Goal: Communication & Community: Answer question/provide support

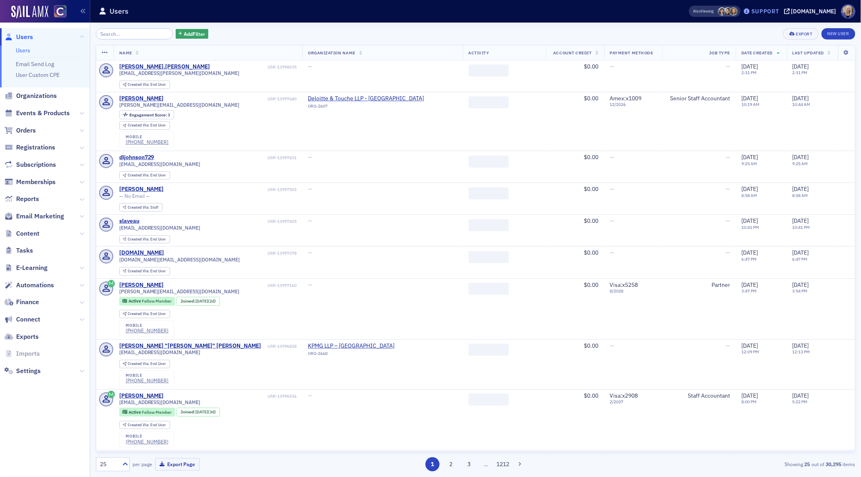
click at [768, 14] on div "Support" at bounding box center [765, 11] width 28 height 7
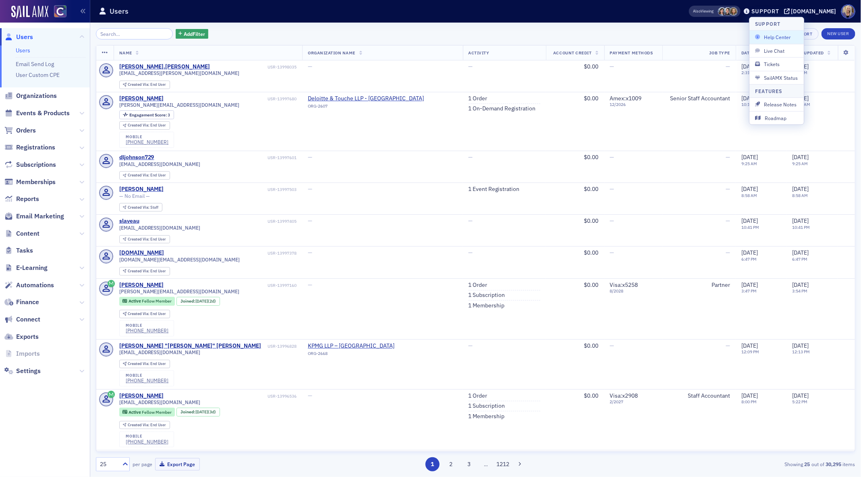
click at [775, 37] on span "Help Center" at bounding box center [776, 36] width 43 height 7
click at [779, 14] on div "Support" at bounding box center [765, 11] width 28 height 7
click at [779, 48] on span "Live Chat" at bounding box center [776, 50] width 43 height 7
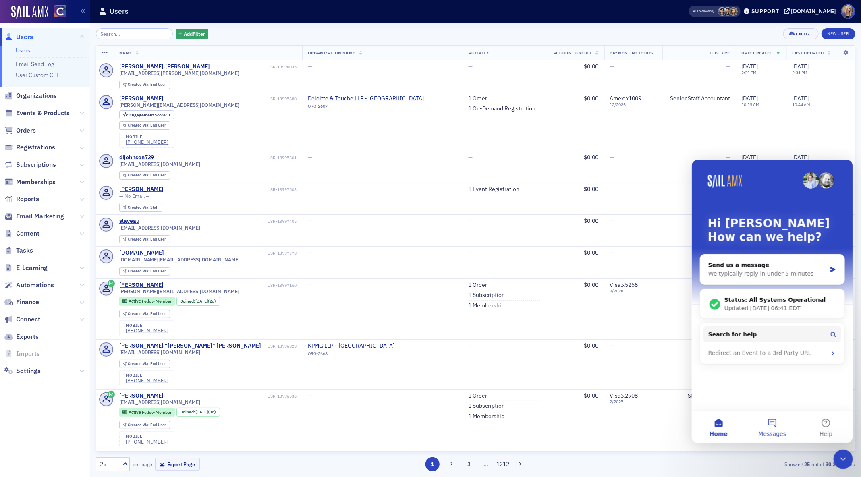
click at [770, 424] on button "Messages" at bounding box center [772, 426] width 54 height 32
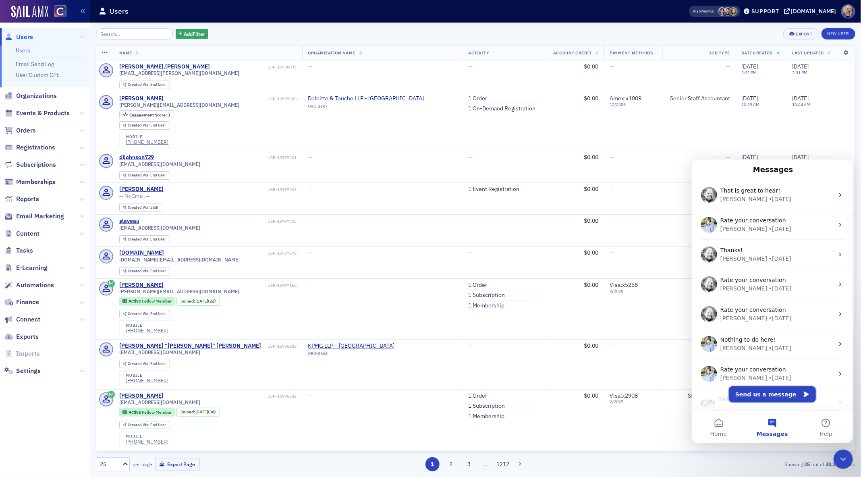
click at [768, 393] on button "Send us a message" at bounding box center [771, 394] width 87 height 16
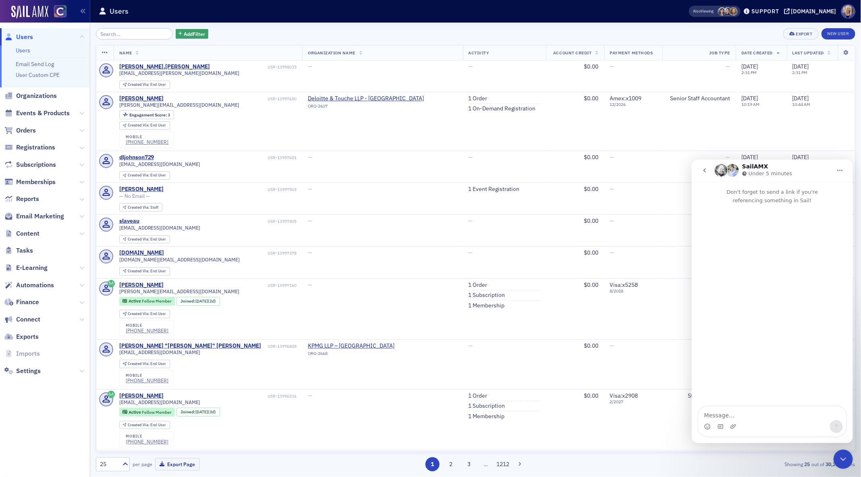
type textarea "Y"
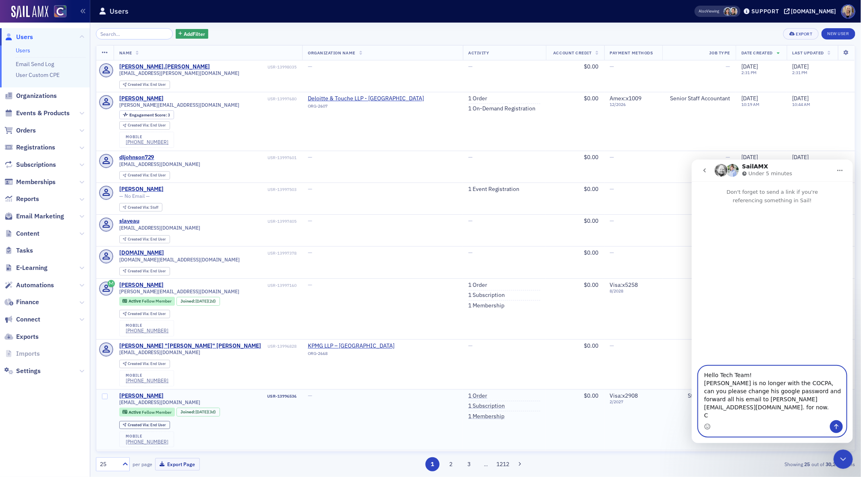
type textarea "Hello Tech Team! [PERSON_NAME] is no longer with the COCPA, can you please chan…"
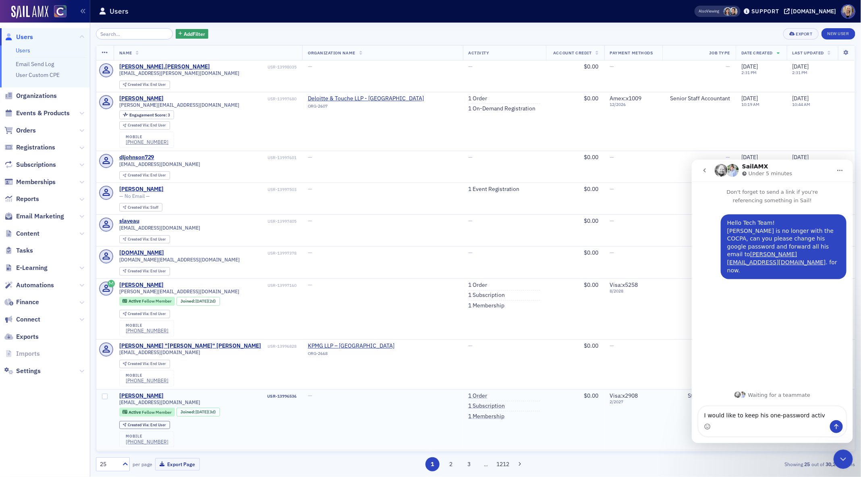
type textarea "I would like to keep his one-password active"
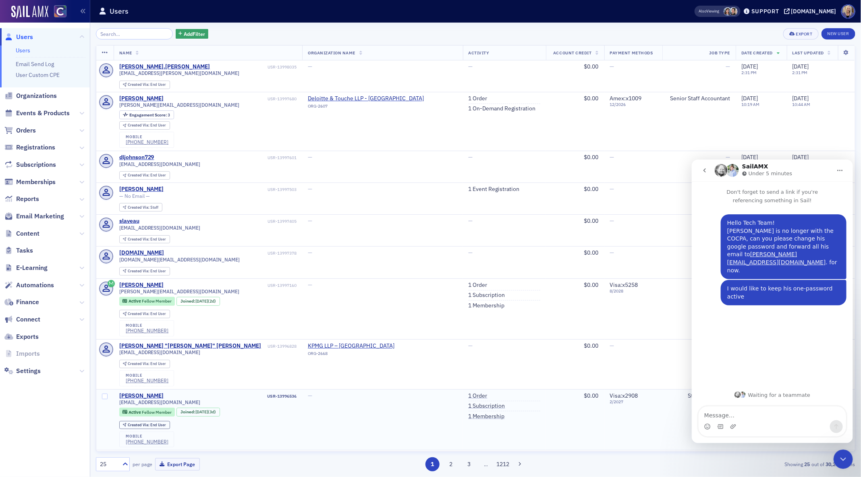
type textarea "s"
type textarea "as I have the key to that and we need it to change over and access some accounts"
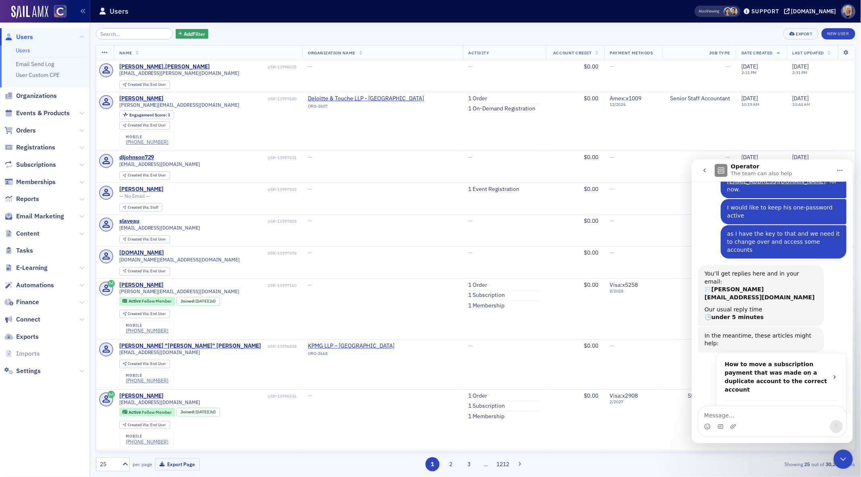
scroll to position [98, 0]
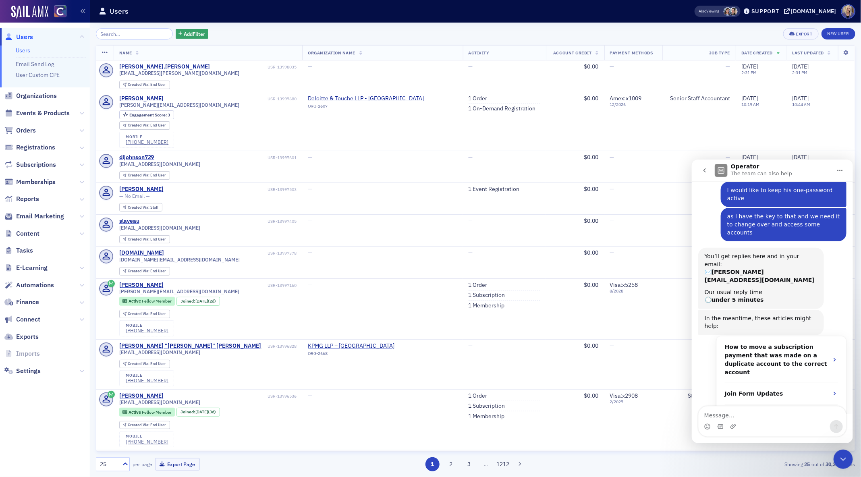
click at [706, 168] on icon "go back" at bounding box center [704, 170] width 6 height 6
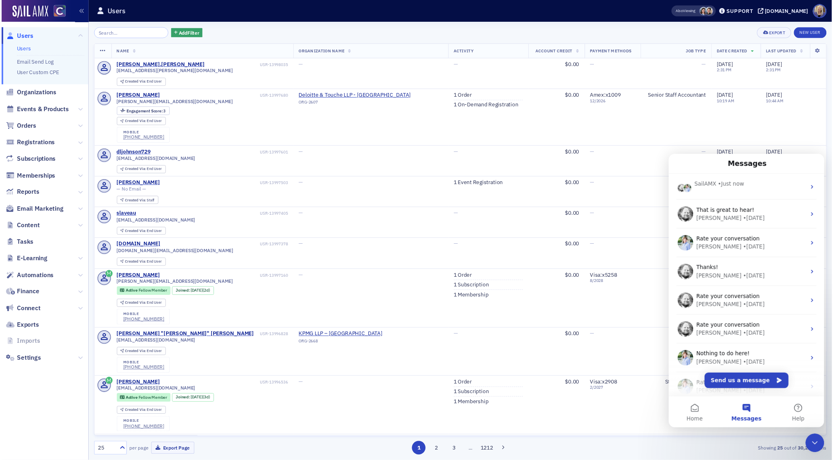
scroll to position [0, 0]
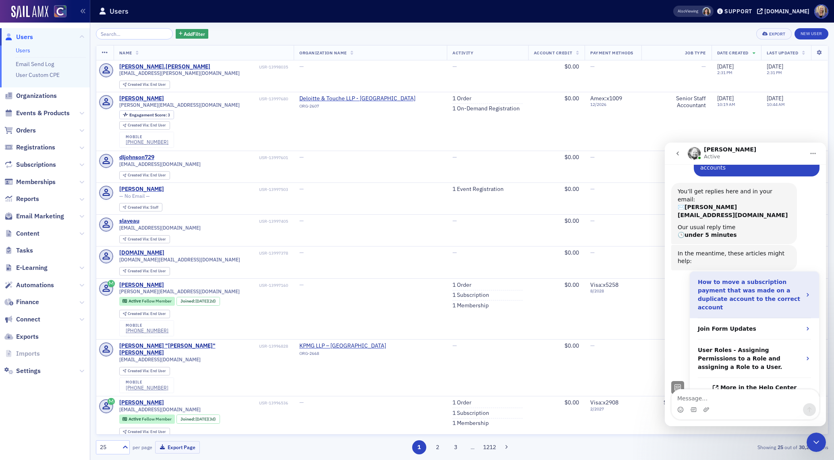
scroll to position [271, 0]
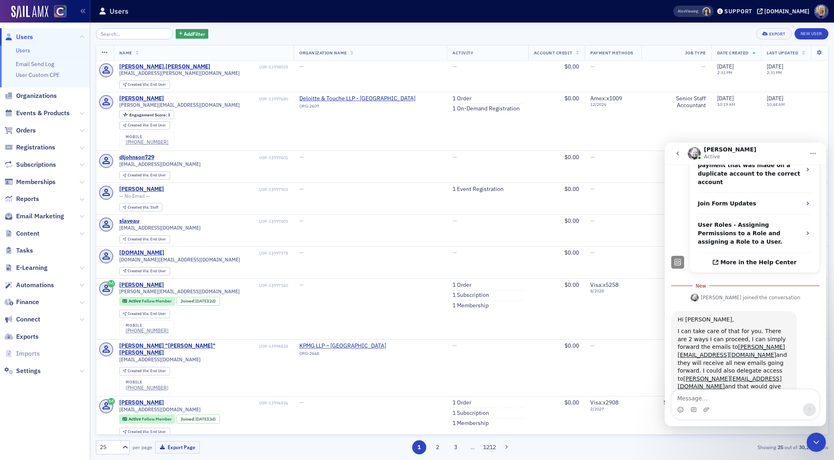
click at [746, 397] on textarea "Message…" at bounding box center [744, 396] width 147 height 14
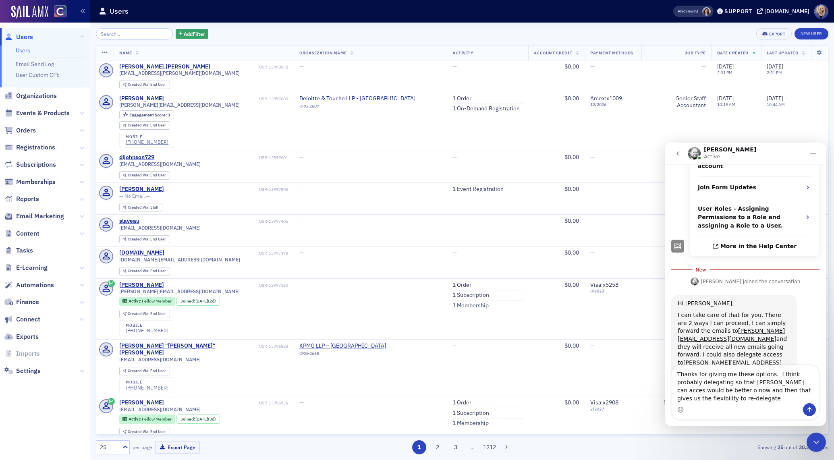
scroll to position [295, 0]
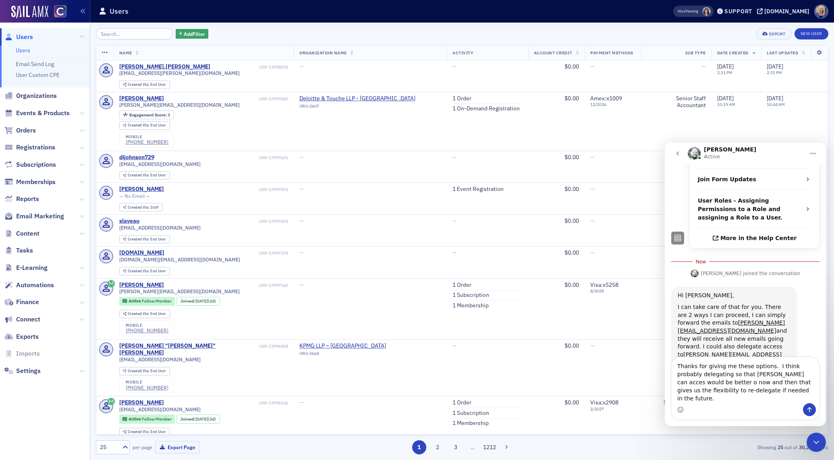
type textarea "Thanks for giving me these options. I think probably delegating so that [PERSON…"
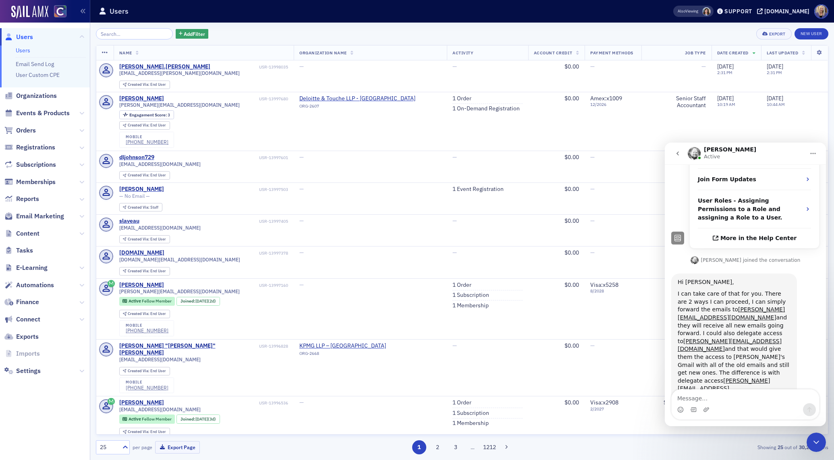
scroll to position [313, 0]
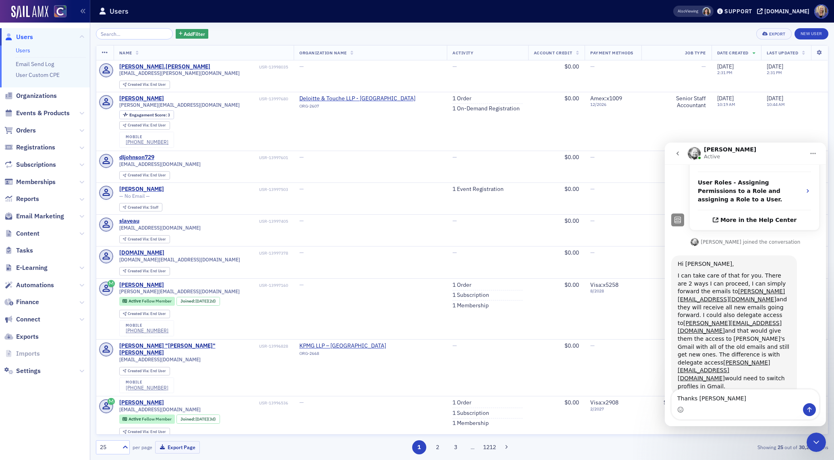
type textarea "Thanks [PERSON_NAME]"
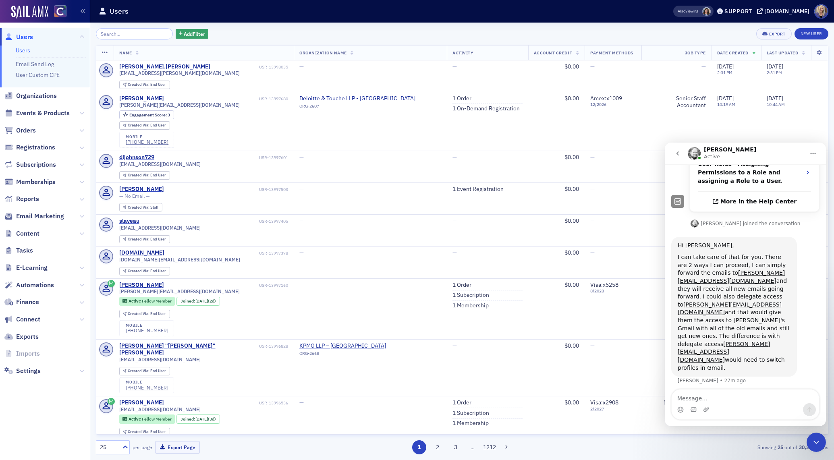
click at [677, 155] on icon "go back" at bounding box center [677, 153] width 6 height 6
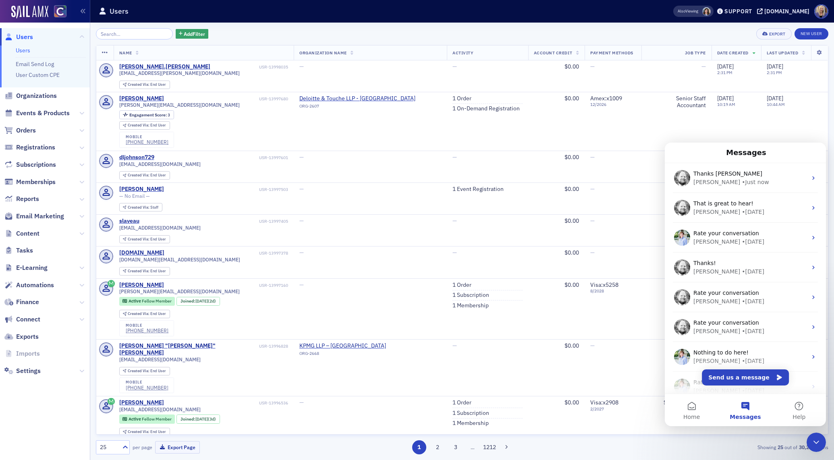
scroll to position [0, 0]
